Goal: Transaction & Acquisition: Purchase product/service

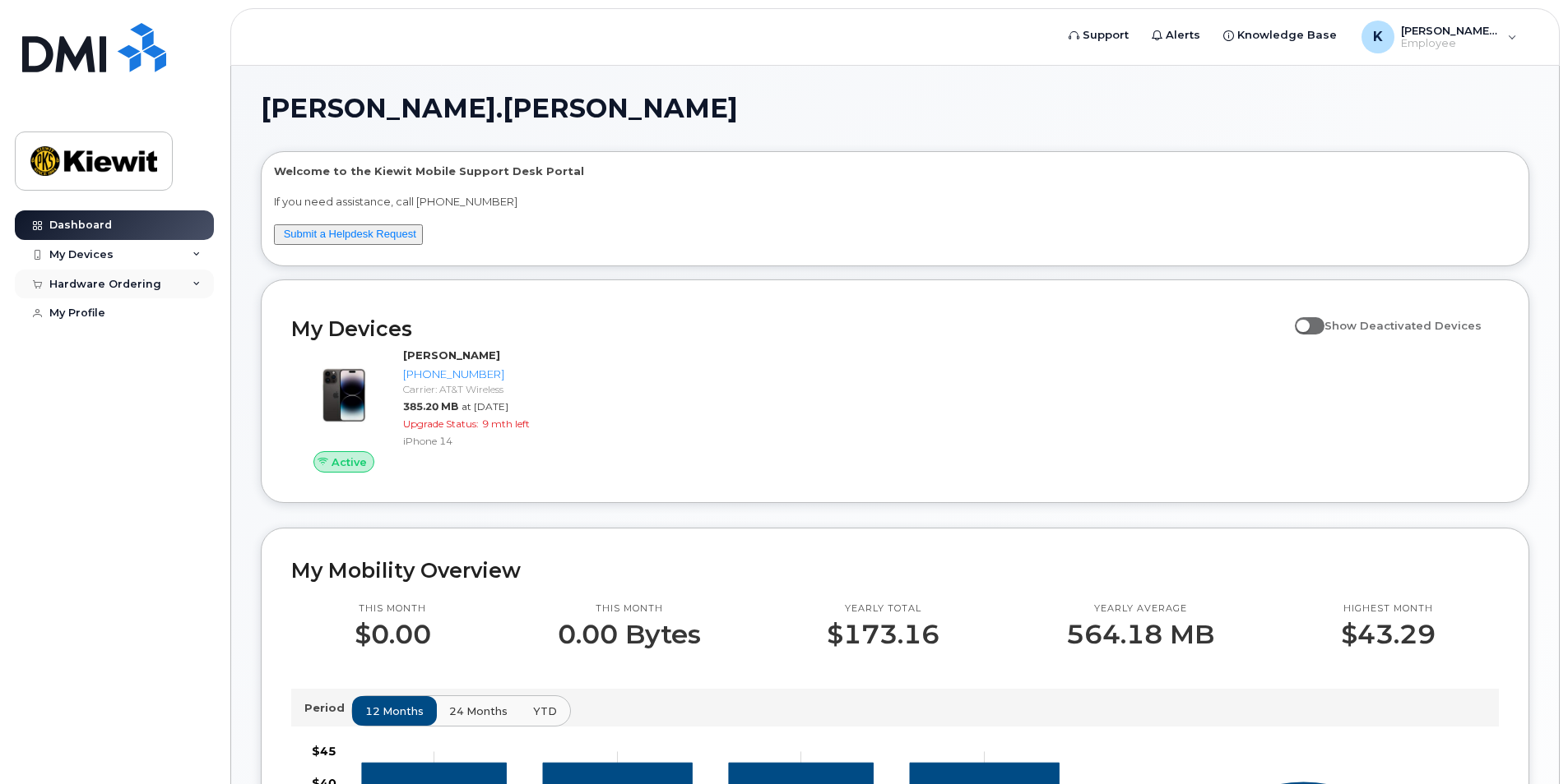
click at [123, 294] on div "Hardware Ordering" at bounding box center [114, 284] width 199 height 29
click at [104, 321] on div "New Order" at bounding box center [88, 313] width 62 height 15
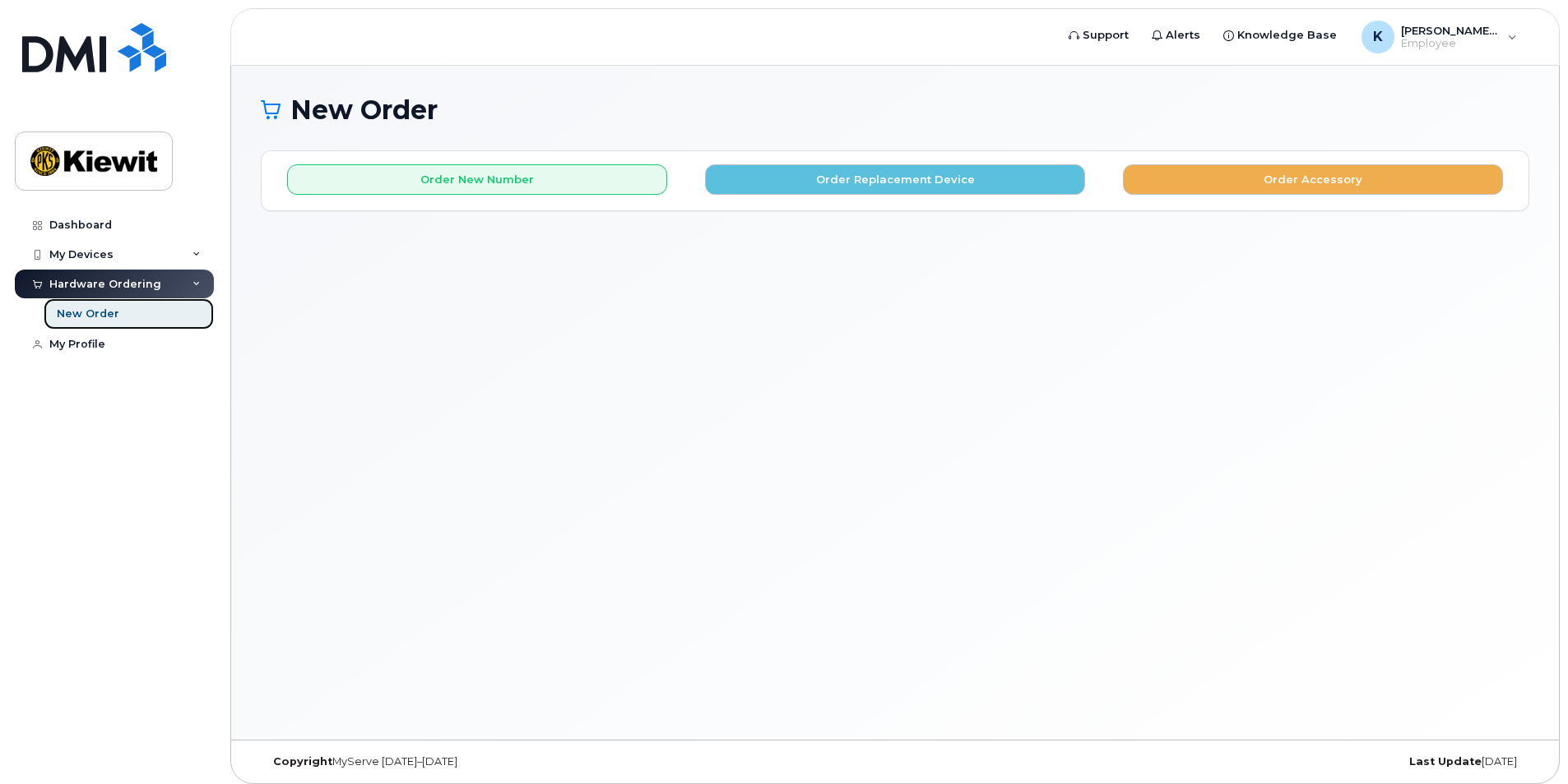
click at [98, 317] on div "New Order" at bounding box center [88, 313] width 62 height 15
click at [100, 258] on div "My Devices" at bounding box center [82, 255] width 64 height 13
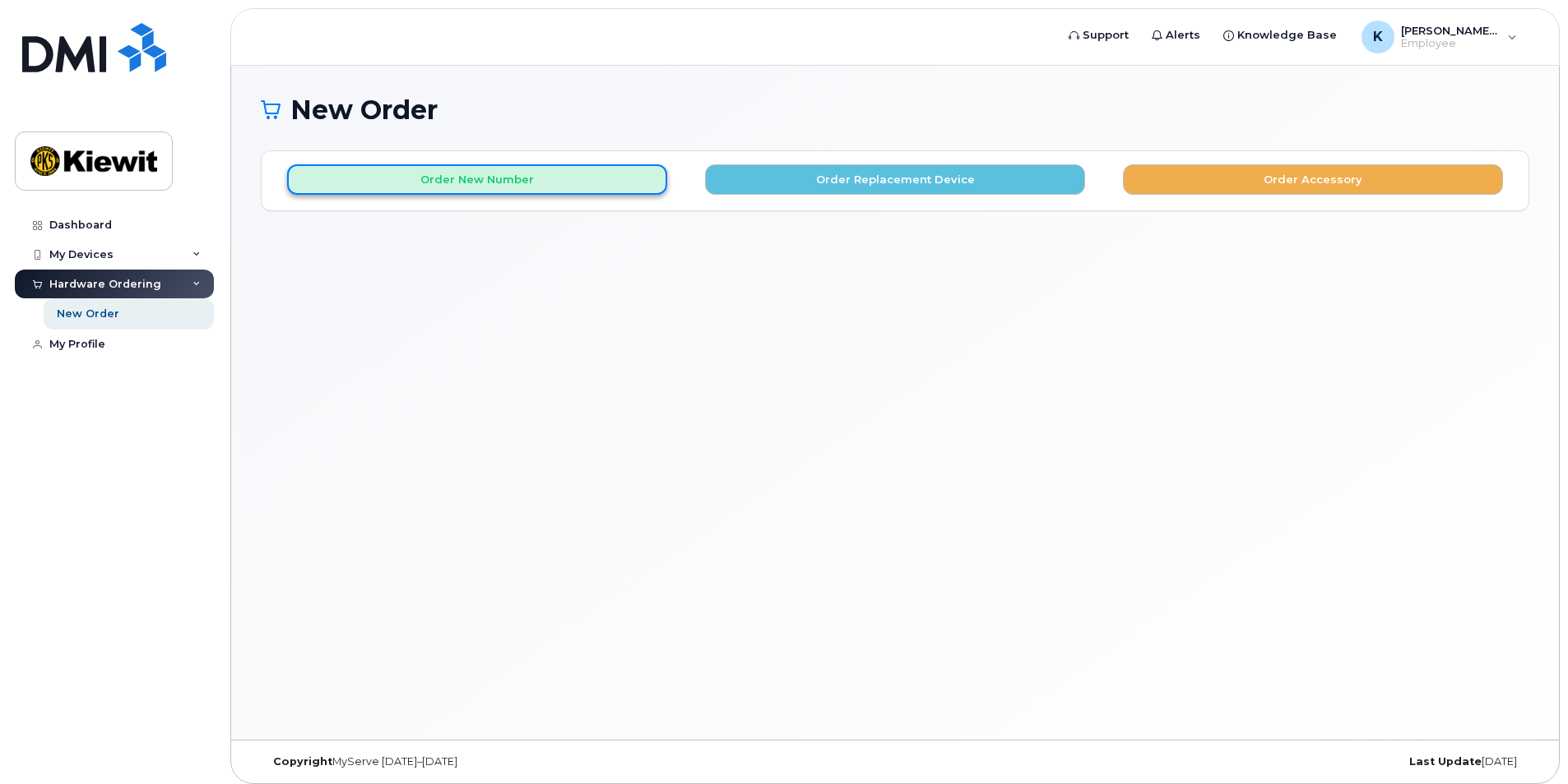
click at [432, 183] on button "Order New Number" at bounding box center [476, 179] width 380 height 30
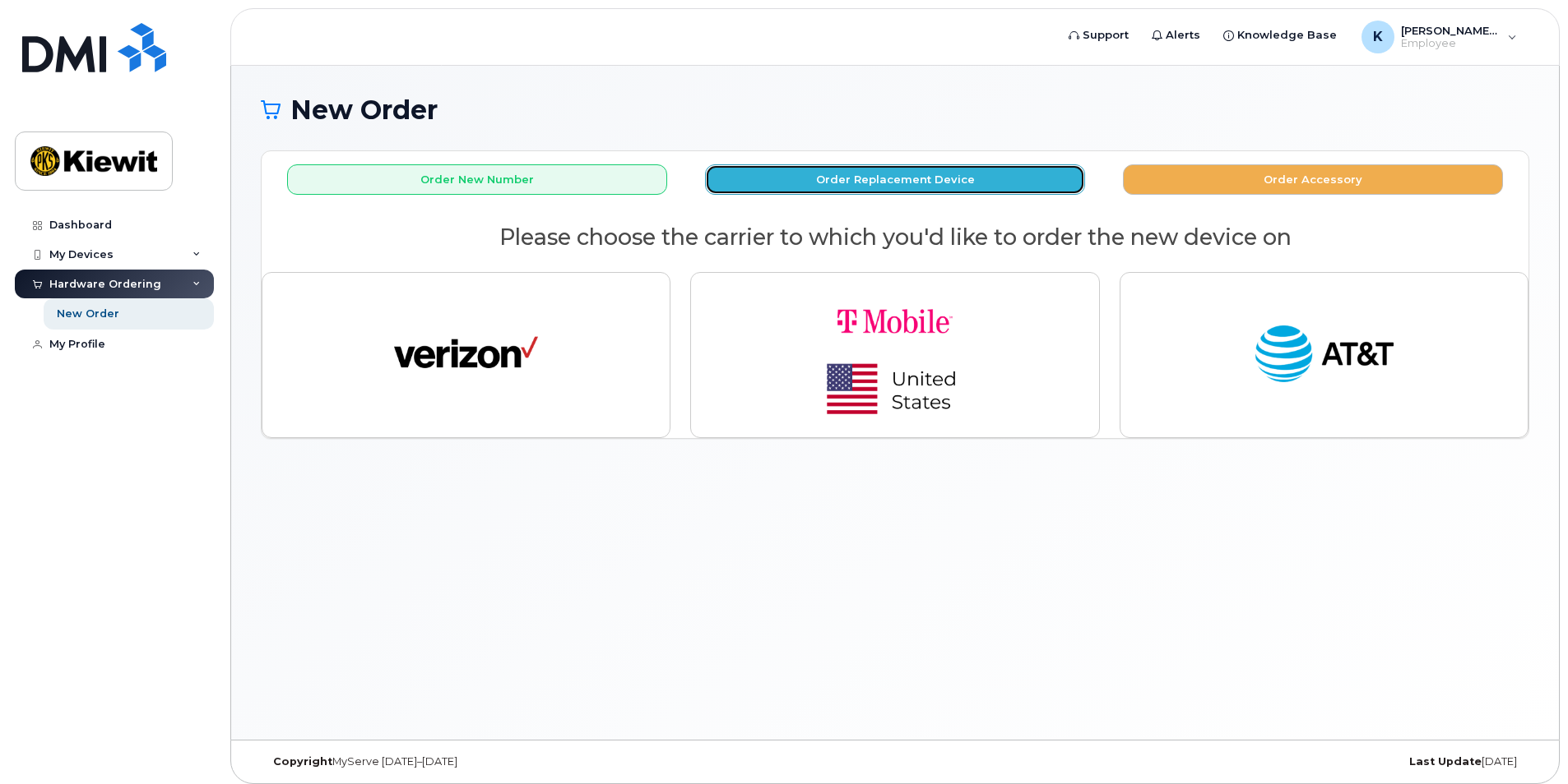
click at [994, 182] on button "Order Replacement Device" at bounding box center [894, 179] width 380 height 30
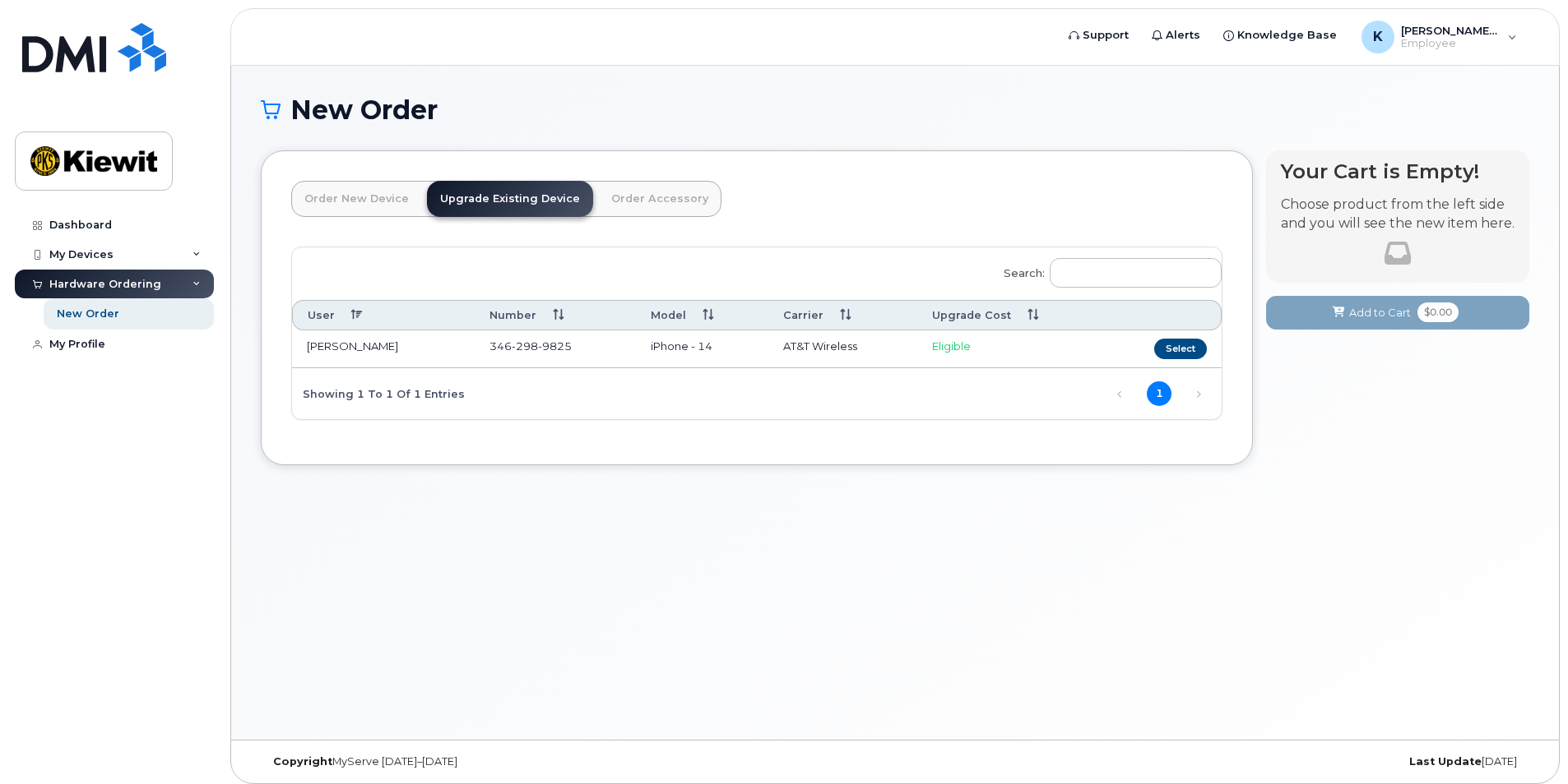
click at [635, 202] on link "Order Accessory" at bounding box center [660, 198] width 123 height 36
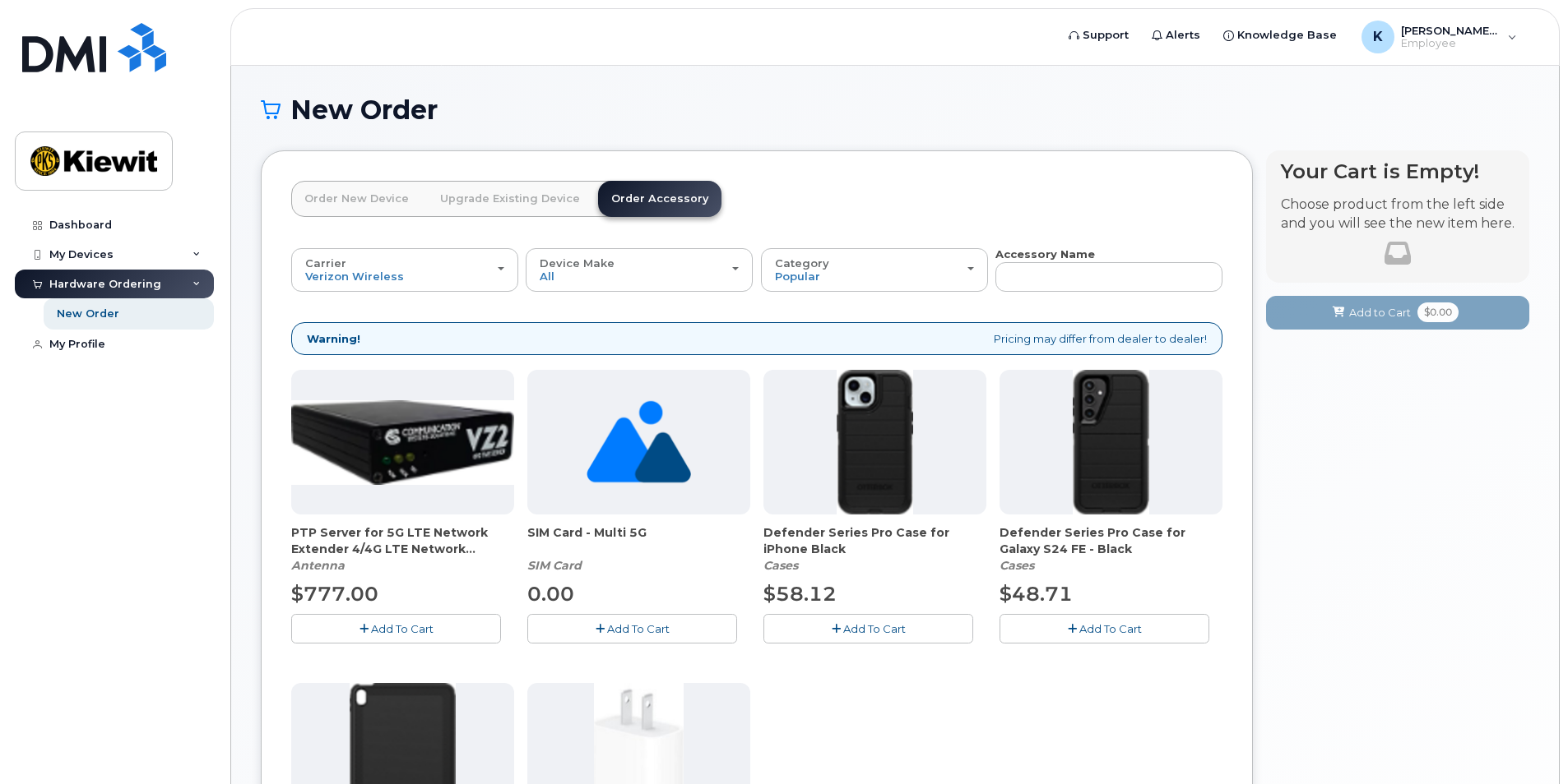
click at [519, 197] on link "Upgrade Existing Device" at bounding box center [510, 198] width 166 height 36
